Goal: Information Seeking & Learning: Understand process/instructions

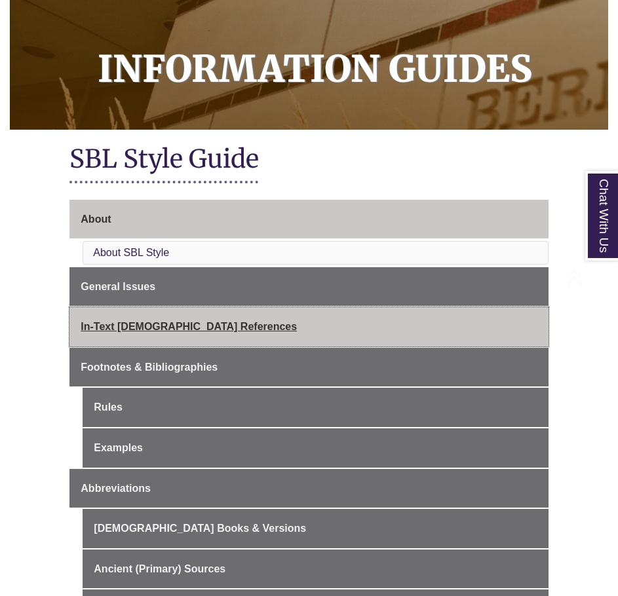
scroll to position [197, 0]
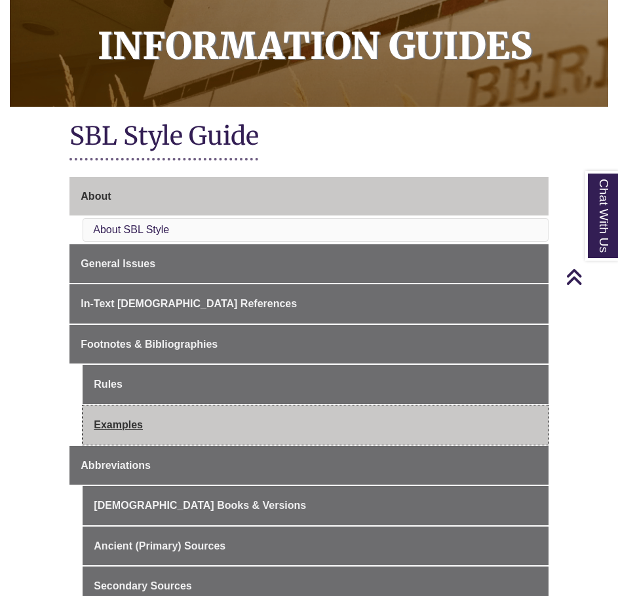
click at [118, 410] on link "Examples" at bounding box center [315, 425] width 465 height 39
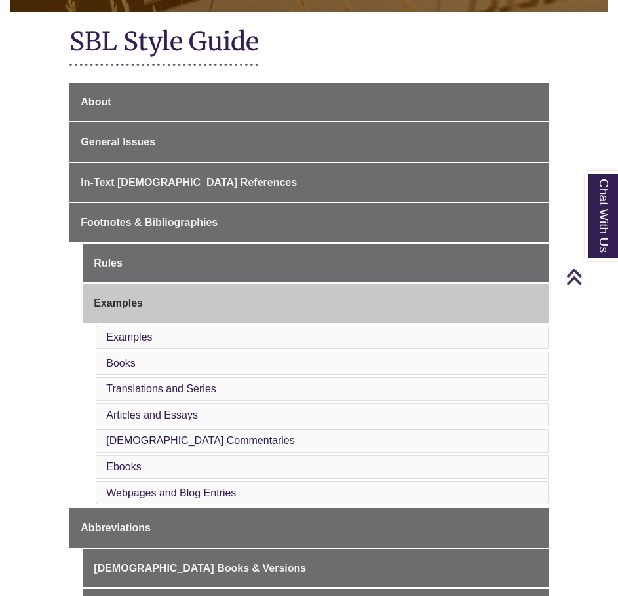
scroll to position [459, 0]
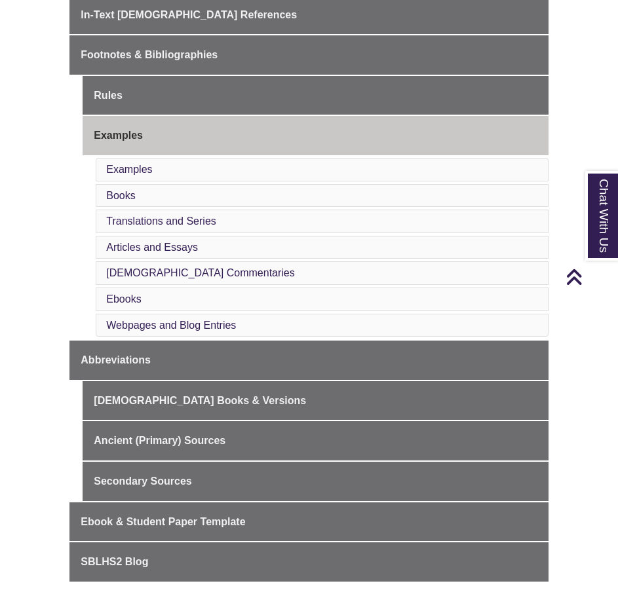
click at [124, 184] on li "Books" at bounding box center [322, 196] width 452 height 24
click at [124, 190] on link "Books" at bounding box center [120, 195] width 29 height 11
